Goal: Information Seeking & Learning: Learn about a topic

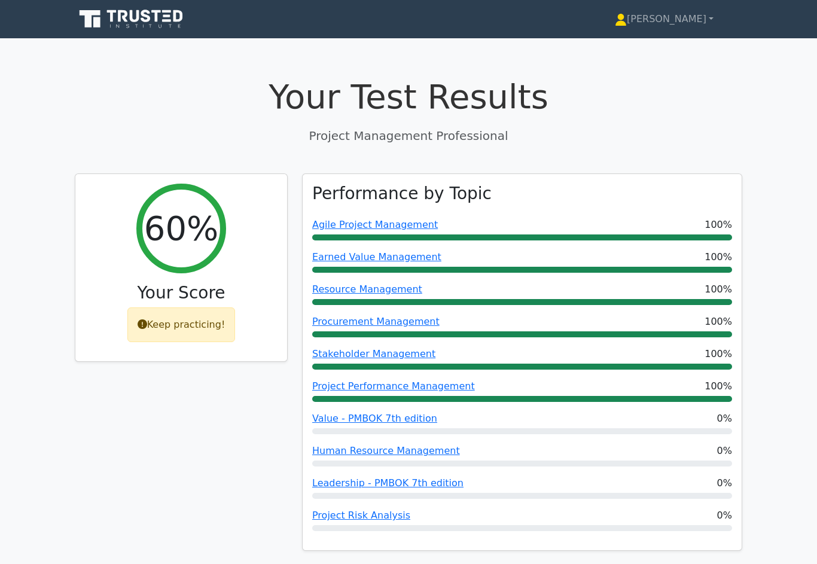
scroll to position [0, 7]
click at [689, 16] on link "[PERSON_NAME]" at bounding box center [664, 19] width 156 height 24
click at [680, 20] on link "[PERSON_NAME]" at bounding box center [664, 19] width 156 height 24
click at [674, 25] on link "[PERSON_NAME]" at bounding box center [664, 19] width 156 height 24
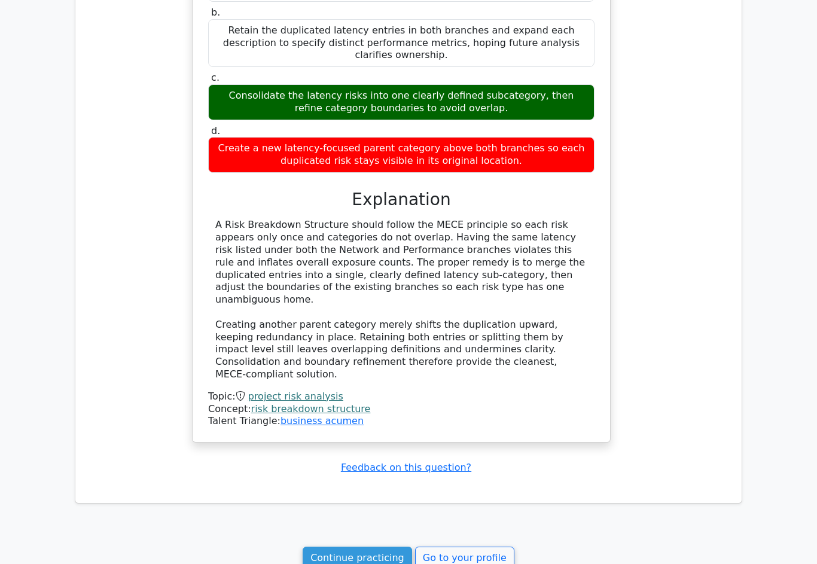
scroll to position [3189, 0]
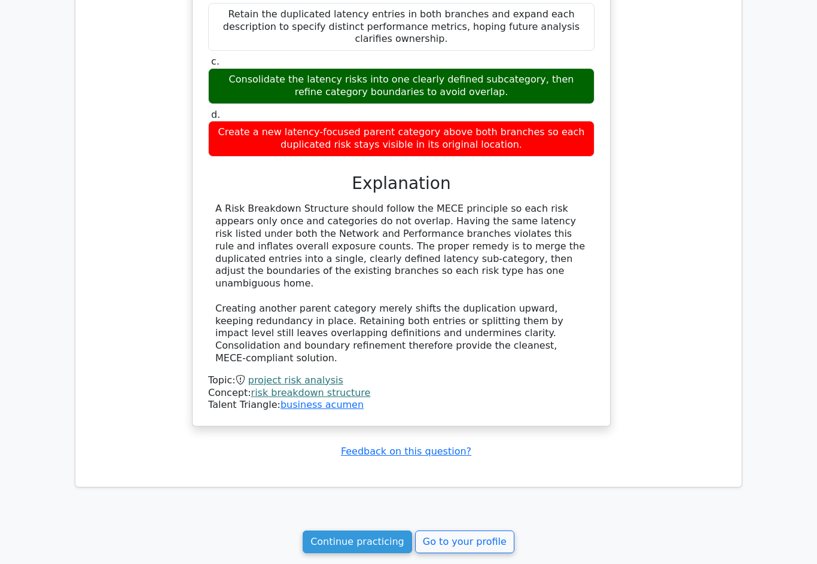
click at [373, 531] on link "Continue practicing" at bounding box center [357, 542] width 109 height 23
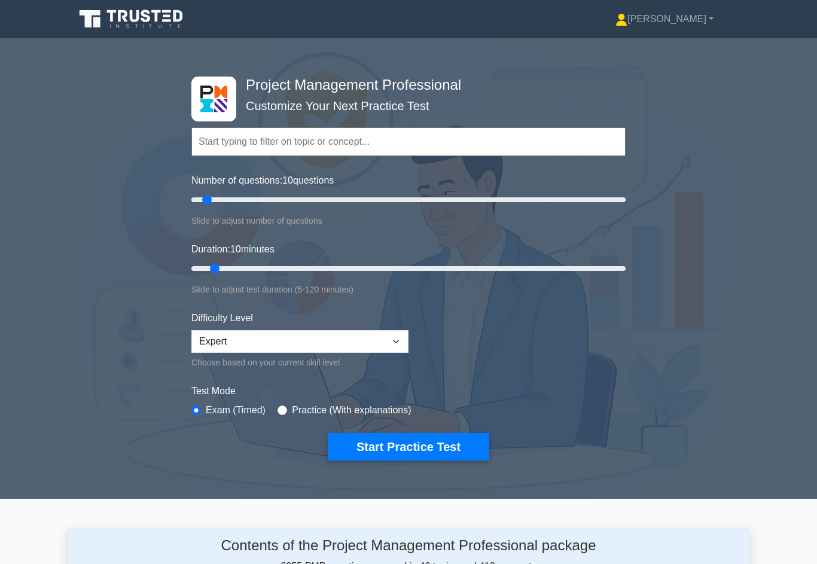
type input "15"
click at [241, 265] on input "Duration: 10 minutes" at bounding box center [408, 268] width 434 height 14
click at [420, 441] on button "Start Practice Test" at bounding box center [409, 447] width 162 height 28
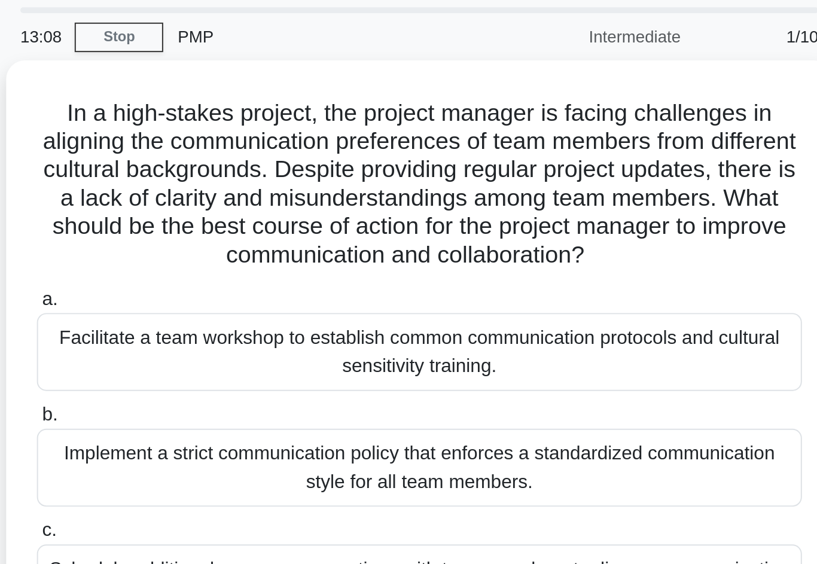
click at [215, 198] on div "Facilitate a team workshop to establish common communication protocols and cult…" at bounding box center [409, 217] width 388 height 39
click at [215, 190] on input "a. Facilitate a team workshop to establish common communication protocols and c…" at bounding box center [215, 191] width 0 height 8
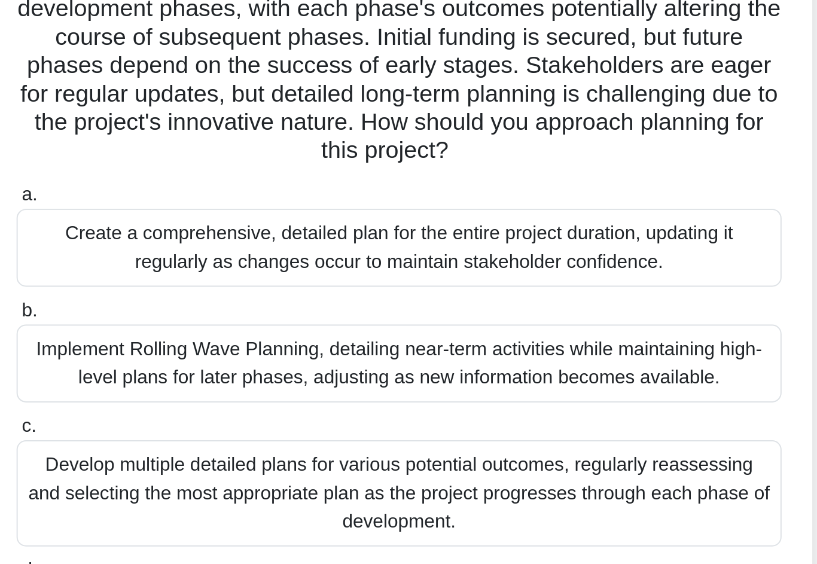
click at [384, 285] on div "Implement Rolling Wave Planning, detailing near-term activities while maintaini…" at bounding box center [409, 304] width 388 height 39
click at [215, 275] on input "b. Implement Rolling Wave Planning, detailing near-term activities while mainta…" at bounding box center [215, 279] width 0 height 8
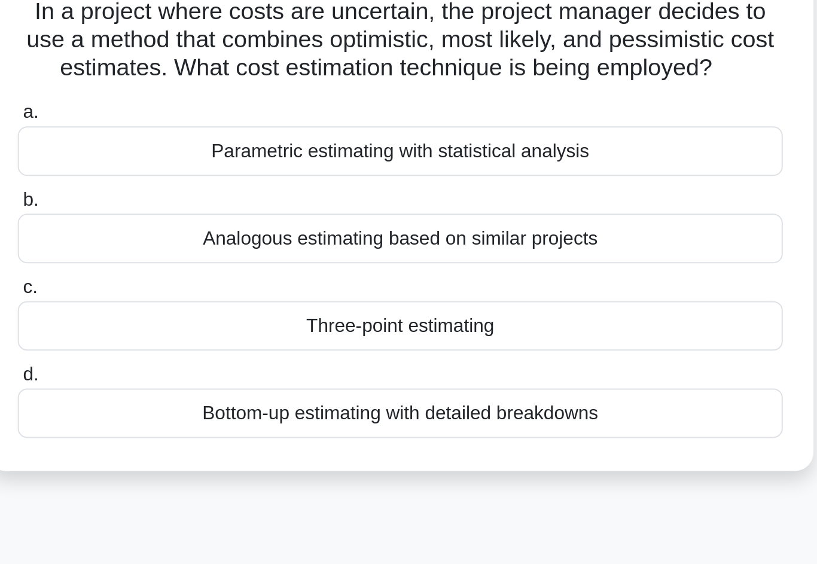
click at [358, 243] on div "Three-point estimating" at bounding box center [409, 255] width 388 height 25
click at [215, 233] on input "c. Three-point estimating" at bounding box center [215, 237] width 0 height 8
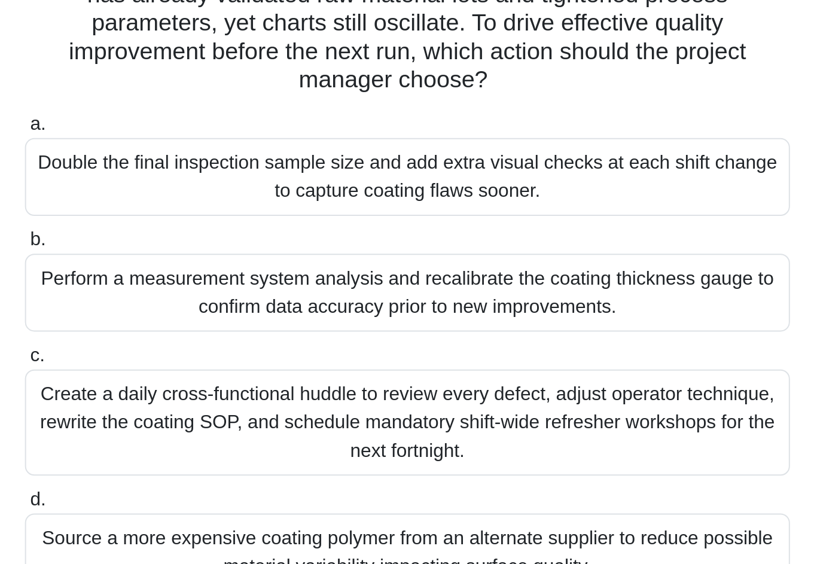
click at [378, 271] on div "Perform a measurement system analysis and recalibrate the coating thickness gau…" at bounding box center [409, 290] width 388 height 39
click at [215, 260] on input "b. Perform a measurement system analysis and recalibrate the coating thickness …" at bounding box center [215, 264] width 0 height 8
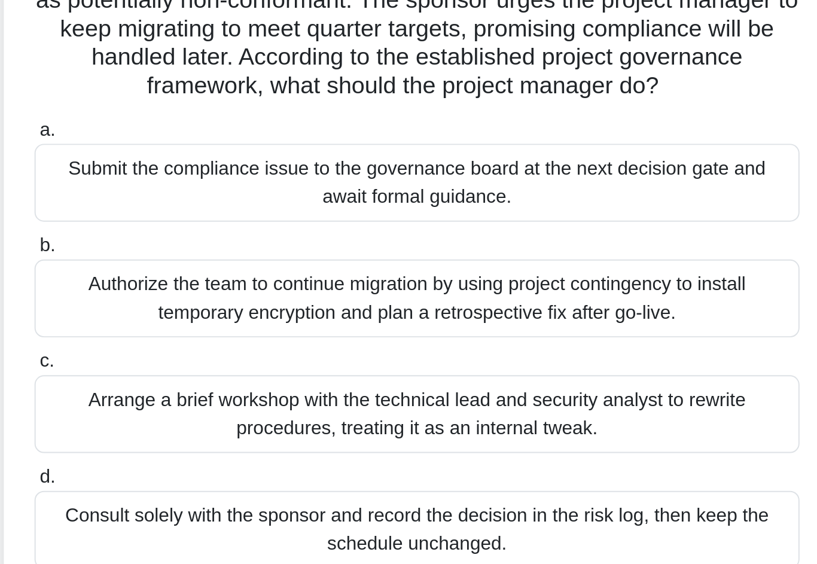
click at [376, 315] on div "Arrange a brief workshop with the technical lead and security analyst to rewrit…" at bounding box center [409, 334] width 388 height 39
click at [215, 304] on input "c. Arrange a brief workshop with the technical lead and security analyst to rew…" at bounding box center [215, 308] width 0 height 8
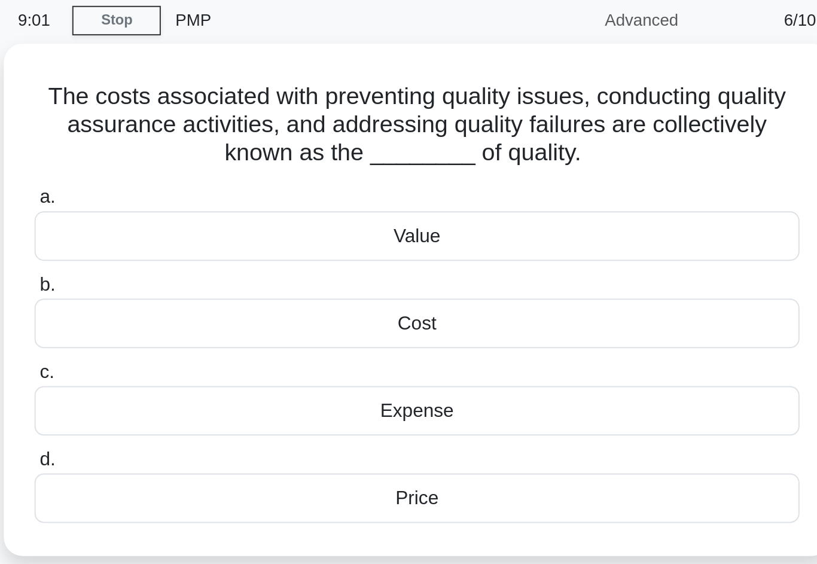
click at [361, 199] on div "Cost" at bounding box center [409, 211] width 388 height 25
click at [215, 188] on input "b. Cost" at bounding box center [215, 192] width 0 height 8
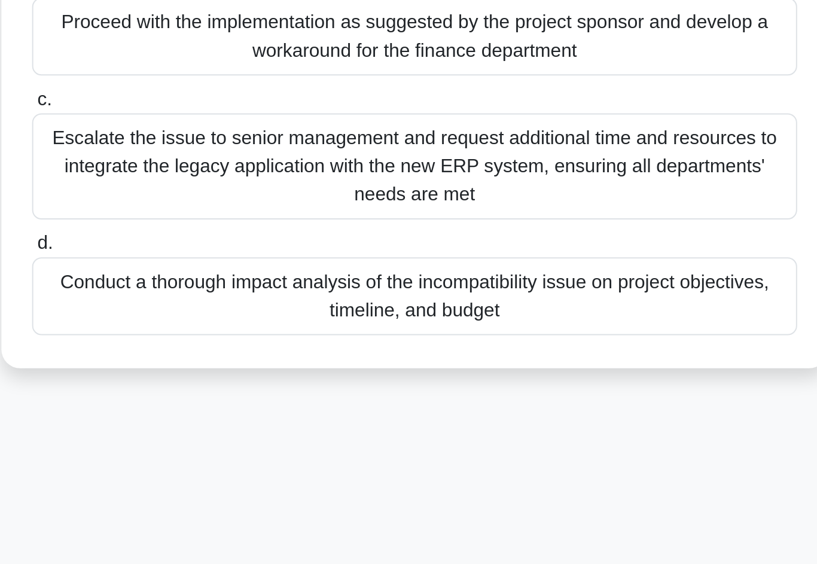
scroll to position [33, 0]
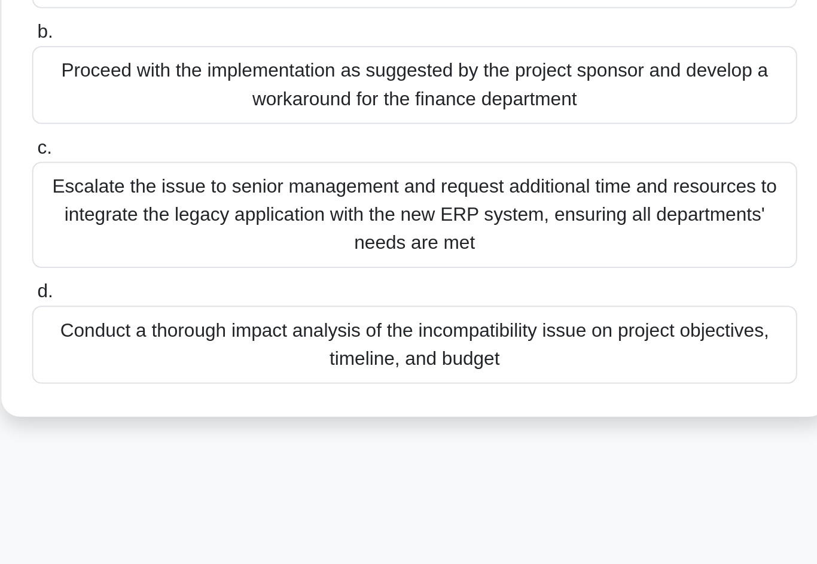
click at [381, 398] on div "Conduct a thorough impact analysis of the incompatibility issue on project obje…" at bounding box center [409, 417] width 388 height 39
click at [215, 388] on input "d. Conduct a thorough impact analysis of the incompatibility issue on project o…" at bounding box center [215, 392] width 0 height 8
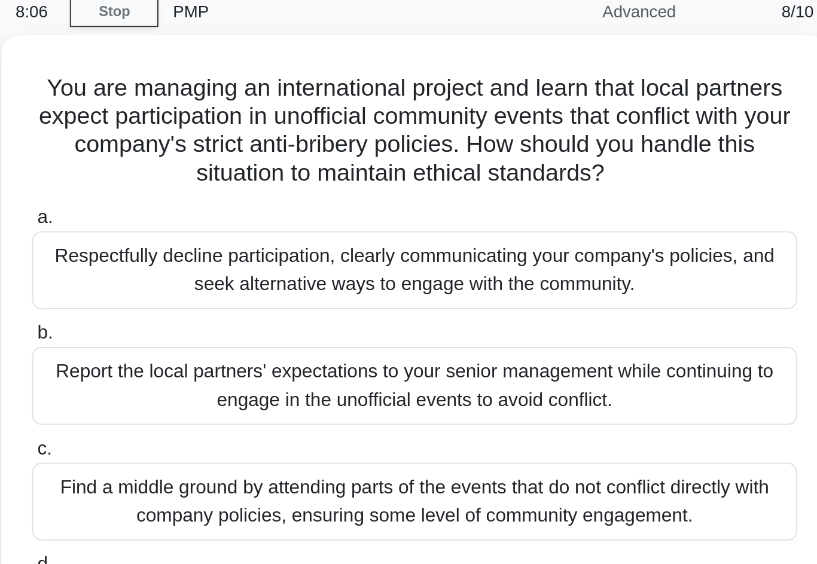
scroll to position [0, 0]
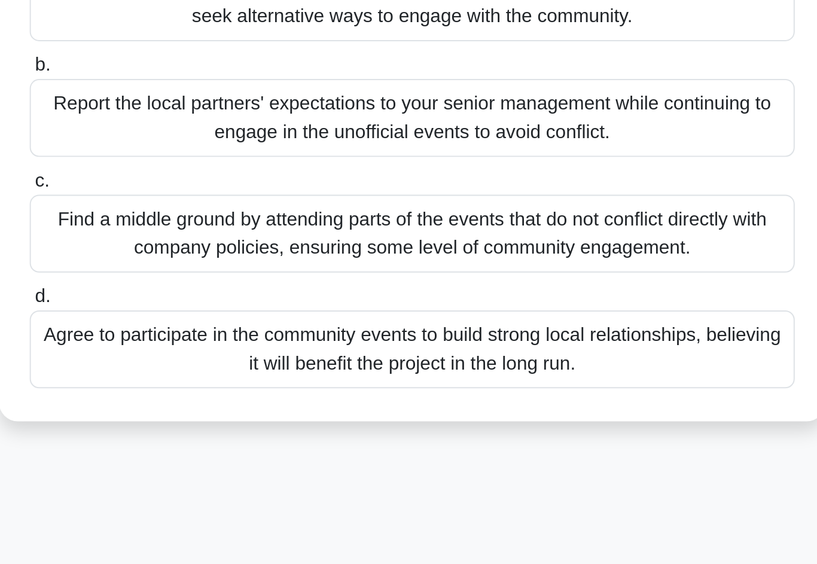
click at [401, 345] on div "Agree to participate in the community events to build strong local relationship…" at bounding box center [409, 364] width 388 height 39
click at [215, 334] on input "d. Agree to participate in the community events to build strong local relations…" at bounding box center [215, 338] width 0 height 8
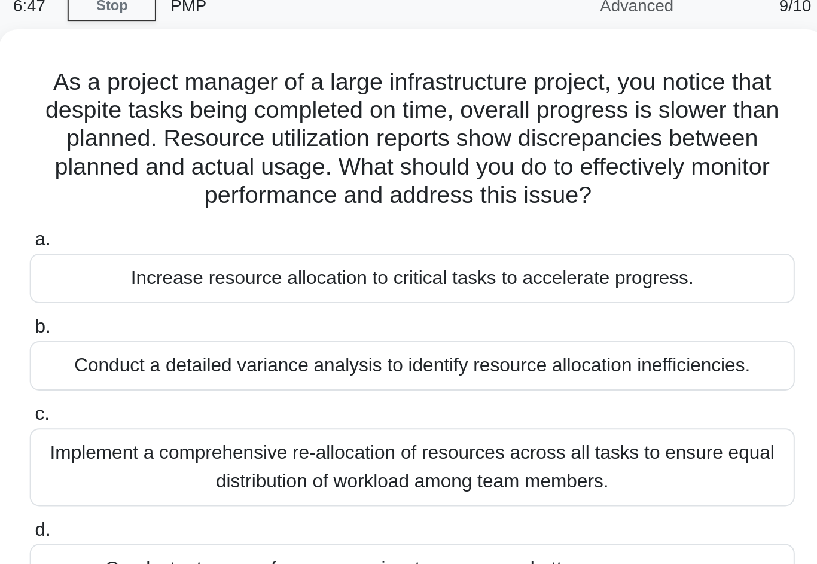
click at [387, 228] on div "Conduct a detailed variance analysis to identify resource allocation inefficien…" at bounding box center [409, 240] width 388 height 25
click at [215, 217] on input "b. Conduct a detailed variance analysis to identify resource allocation ineffic…" at bounding box center [215, 221] width 0 height 8
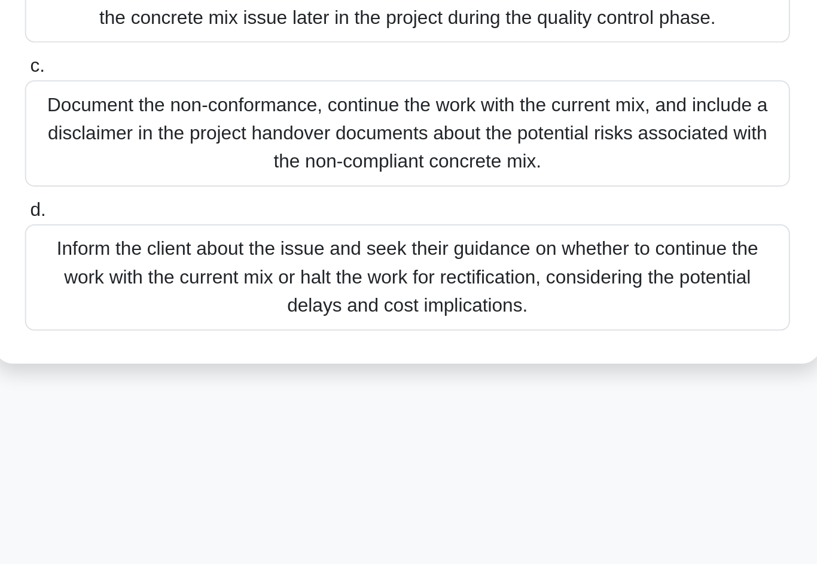
scroll to position [7, 0]
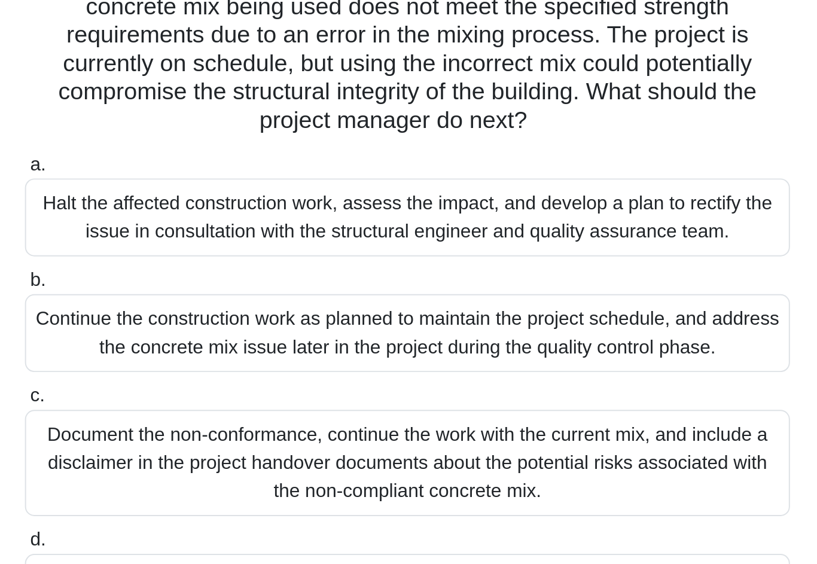
click at [379, 191] on div "Halt the affected construction work, assess the impact, and develop a plan to r…" at bounding box center [409, 210] width 388 height 39
click at [215, 181] on input "a. Halt the affected construction work, assess the impact, and develop a plan t…" at bounding box center [215, 185] width 0 height 8
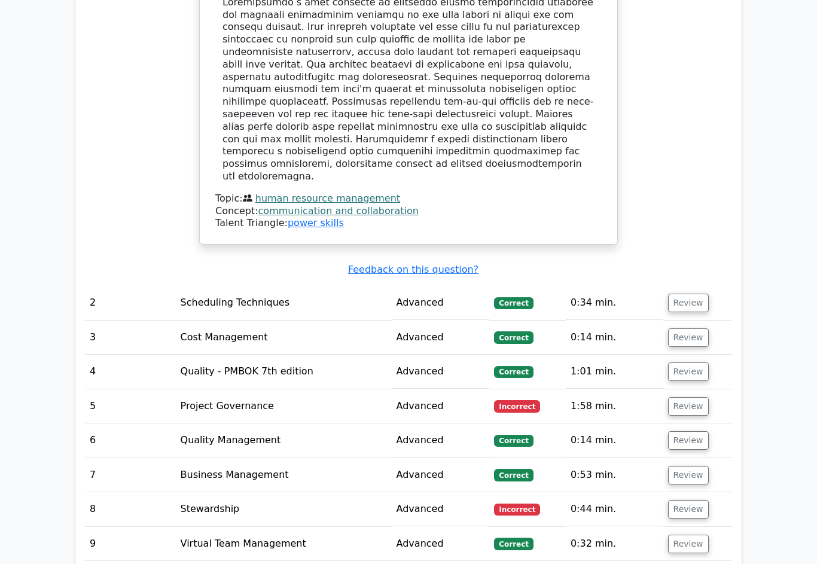
scroll to position [1157, 0]
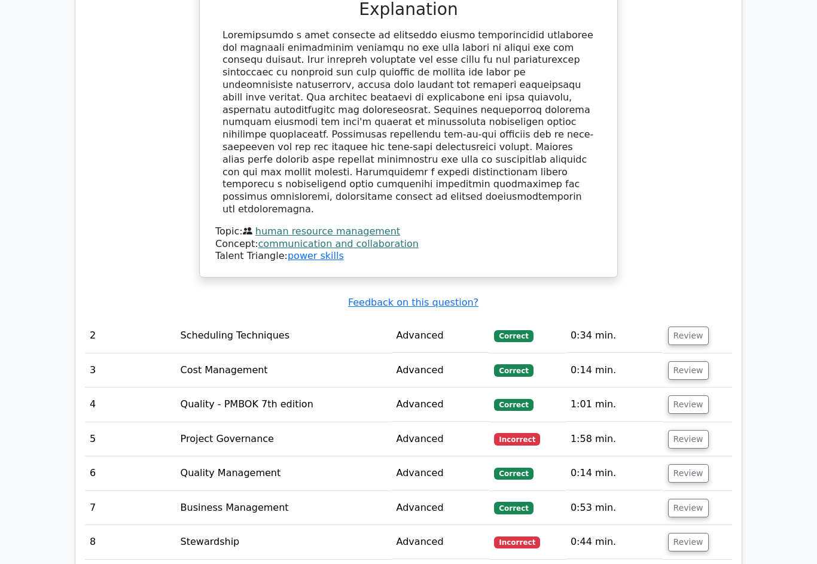
click at [699, 327] on button "Review" at bounding box center [688, 336] width 41 height 19
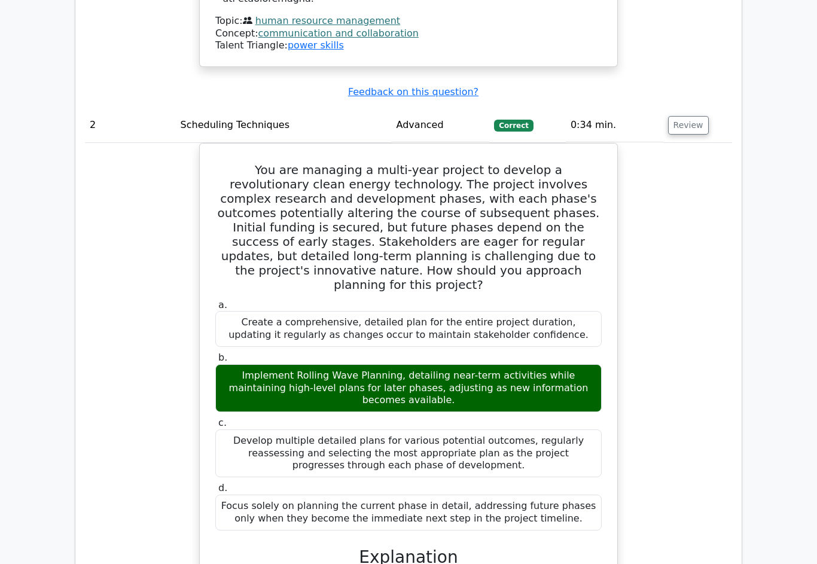
scroll to position [1388, 0]
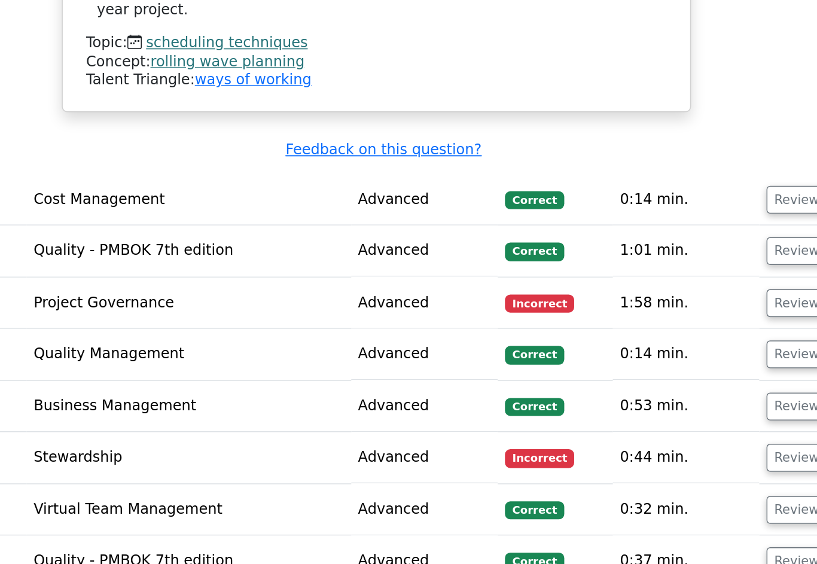
click at [668, 470] on button "Review" at bounding box center [688, 479] width 41 height 19
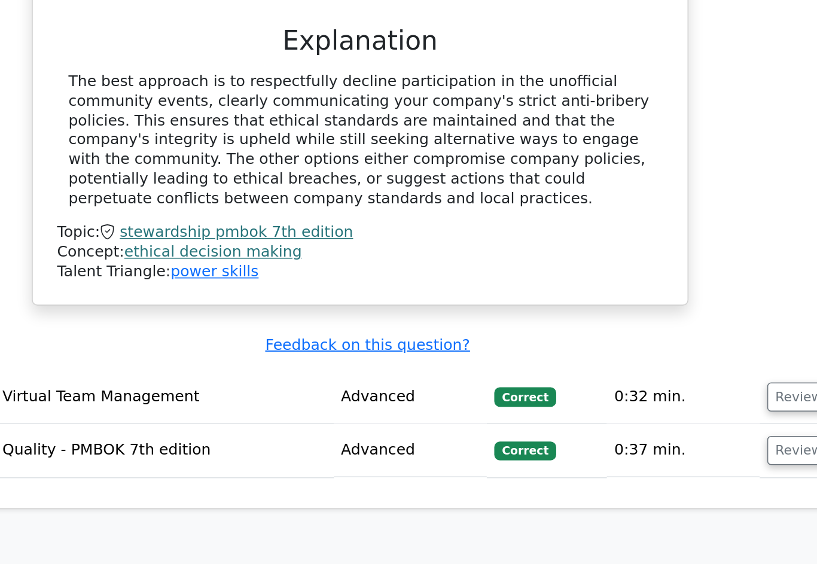
scroll to position [2795, 0]
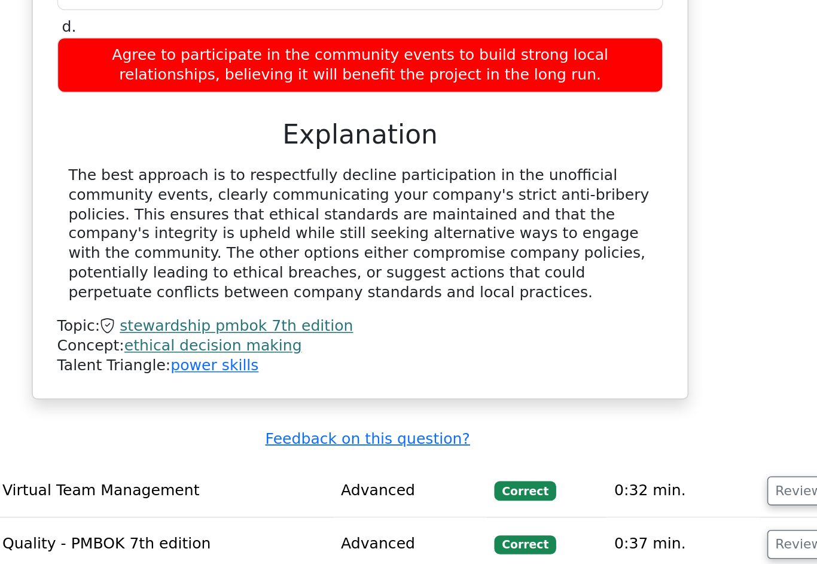
click at [668, 453] on button "Review" at bounding box center [688, 462] width 41 height 19
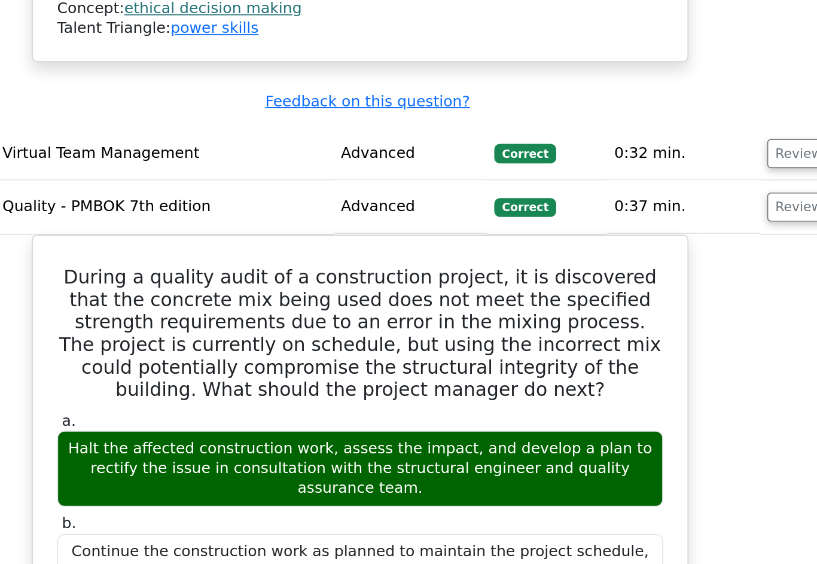
scroll to position [2935, 0]
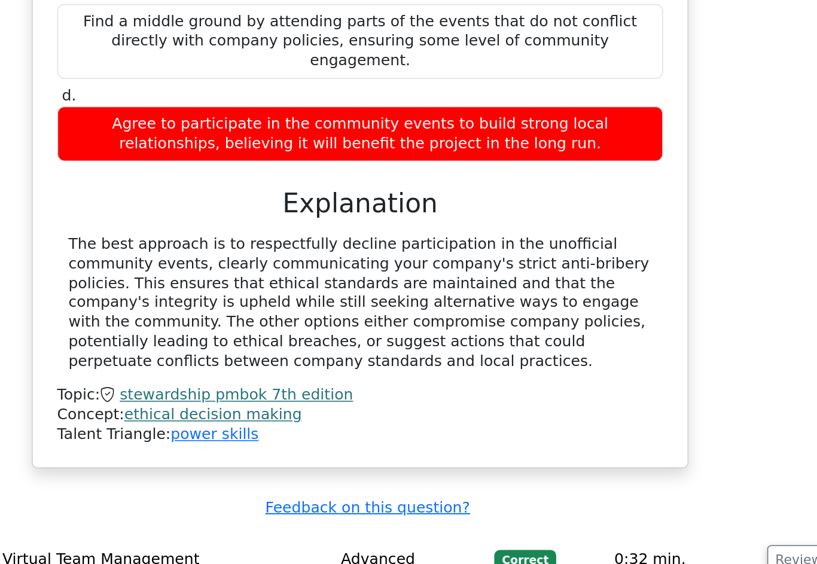
click at [668, 348] on button "Review" at bounding box center [688, 357] width 41 height 19
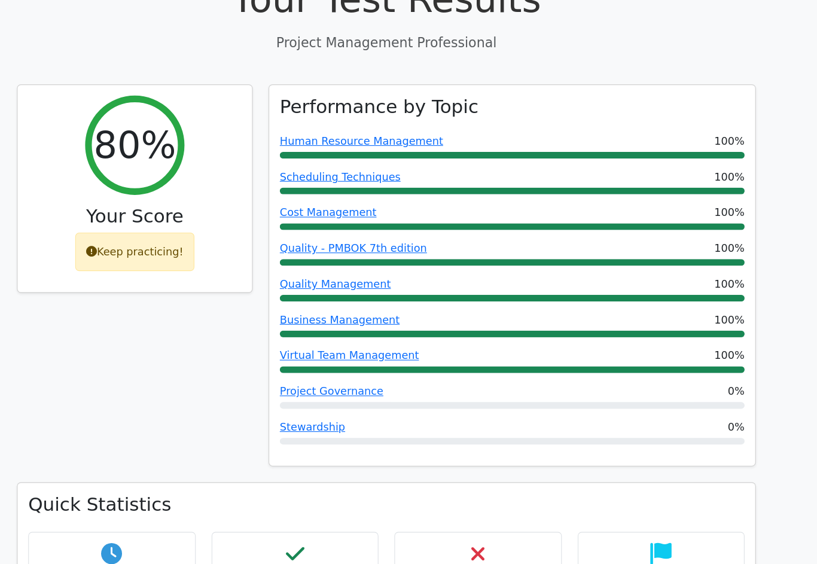
scroll to position [0, 0]
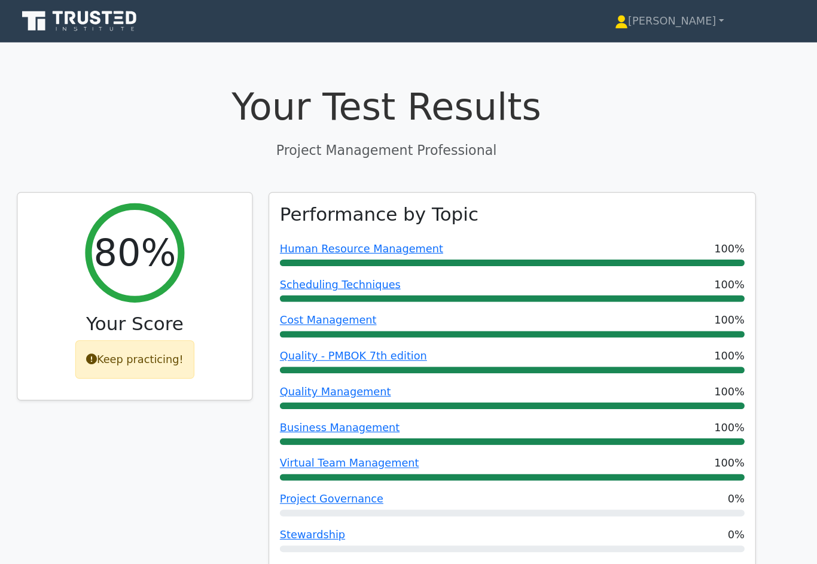
click at [629, 17] on link "[PERSON_NAME]" at bounding box center [664, 19] width 156 height 24
click at [624, 23] on link "[PERSON_NAME]" at bounding box center [664, 19] width 156 height 24
click at [608, 19] on link "[PERSON_NAME]" at bounding box center [664, 19] width 156 height 24
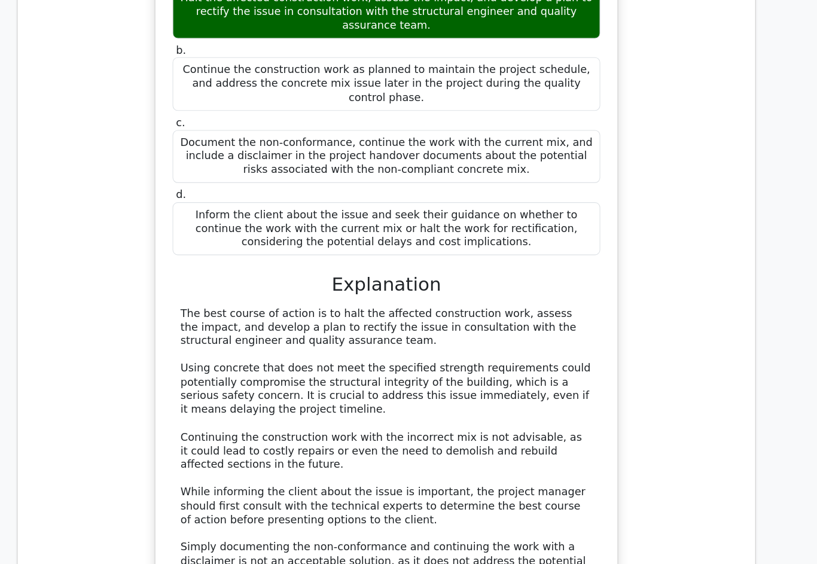
scroll to position [4221, 0]
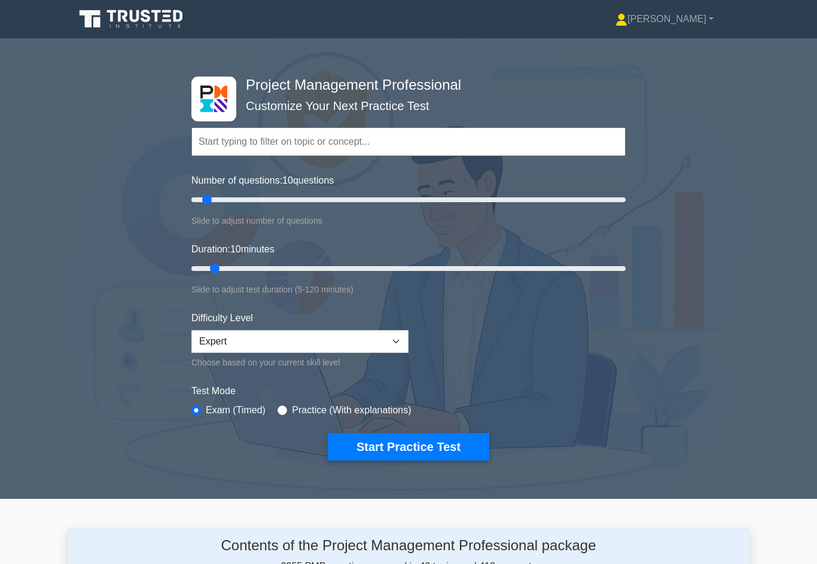
click at [672, 20] on link "[PERSON_NAME]" at bounding box center [665, 19] width 156 height 24
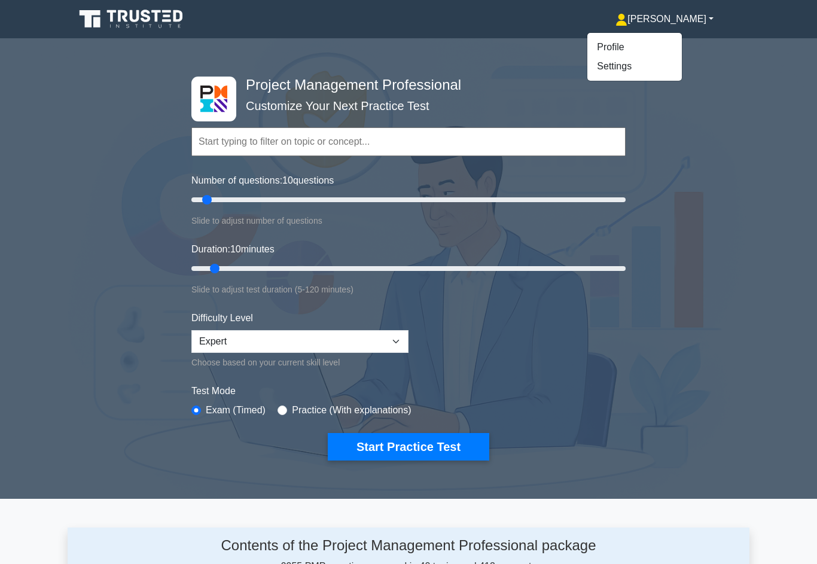
click at [649, 48] on link "Profile" at bounding box center [634, 47] width 95 height 19
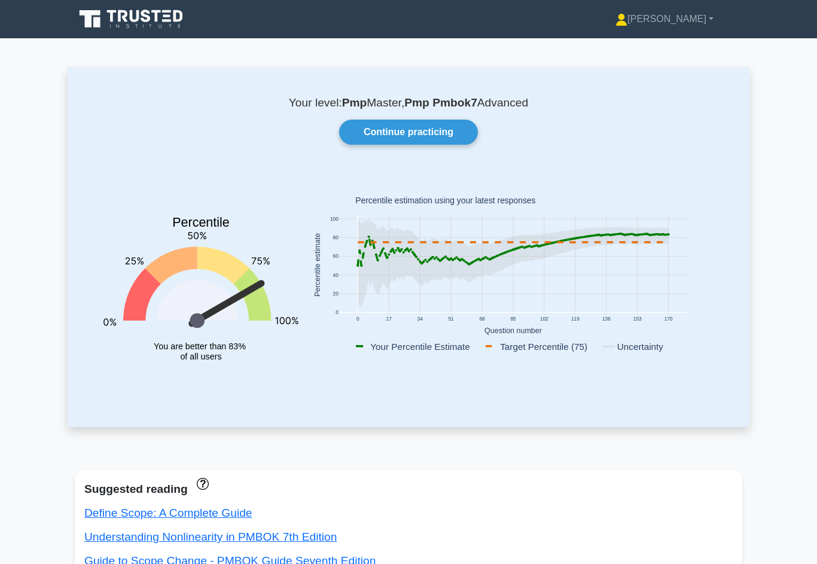
click at [690, 14] on link "[PERSON_NAME]" at bounding box center [665, 19] width 156 height 24
click at [658, 44] on link "Profile" at bounding box center [634, 47] width 95 height 19
